Goal: Check status: Check status

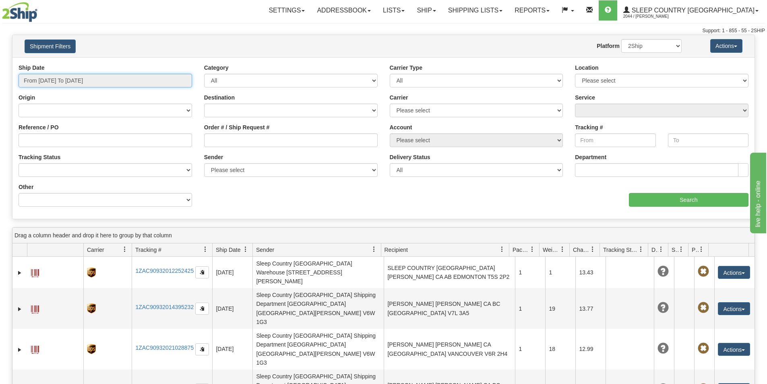
click at [93, 81] on input "From [DATE] To [DATE]" at bounding box center [106, 81] width 174 height 14
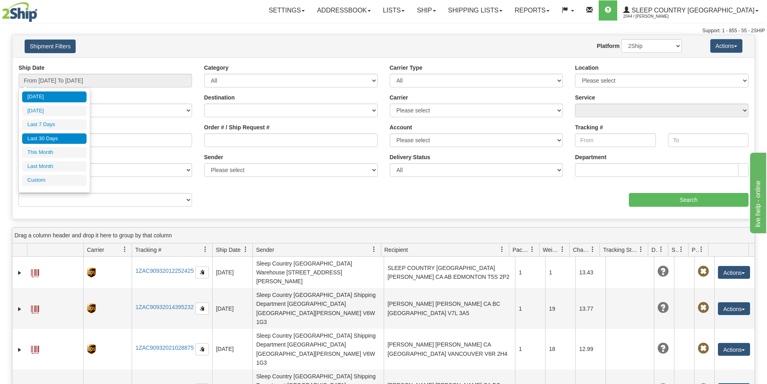
click at [50, 138] on li "Last 30 Days" at bounding box center [54, 138] width 64 height 11
type input "From [DATE] To [DATE]"
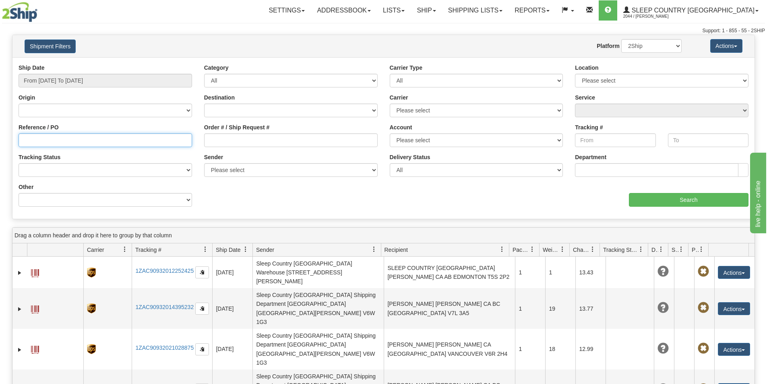
click at [38, 134] on input "Reference / PO" at bounding box center [106, 140] width 174 height 14
paste input "9007I112659"
type input "9007I112659"
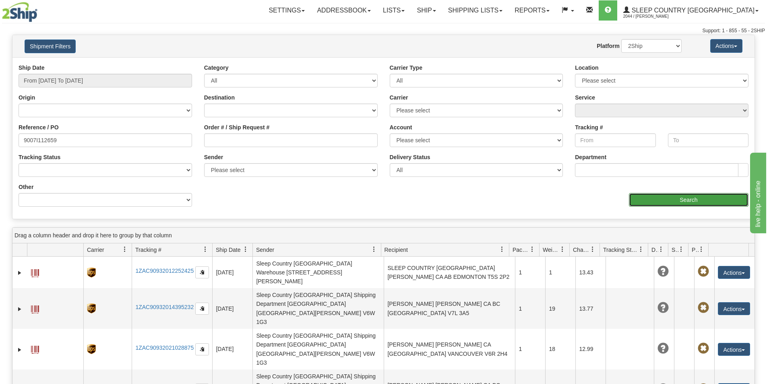
click at [660, 200] on input "Search" at bounding box center [689, 200] width 120 height 14
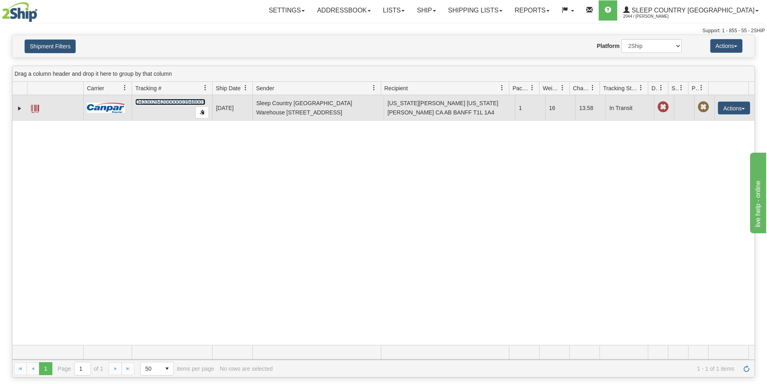
click at [178, 99] on link "D433029420000003948001" at bounding box center [170, 102] width 70 height 6
